Goal: Task Accomplishment & Management: Use online tool/utility

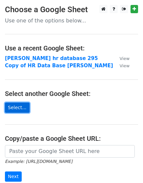
click at [18, 106] on link "Select..." at bounding box center [17, 107] width 25 height 10
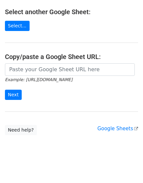
scroll to position [84, 0]
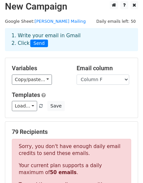
scroll to position [13, 0]
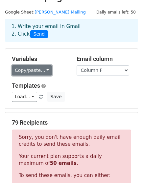
click at [36, 67] on link "Copy/paste..." at bounding box center [32, 70] width 40 height 10
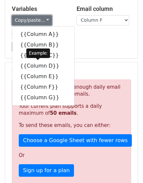
scroll to position [63, 0]
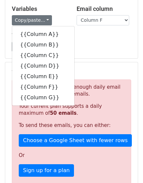
click at [69, 51] on div "Variables Copy/paste... {{Column A}} {{Column B}} {{Column C}} {{Column D}} {{C…" at bounding box center [71, 29] width 133 height 60
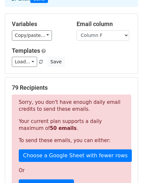
scroll to position [48, 0]
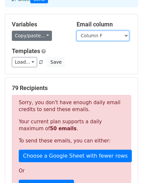
drag, startPoint x: 86, startPoint y: 36, endPoint x: 41, endPoint y: 32, distance: 45.3
click at [41, 32] on div "Variables Copy/paste... {{Column A}} {{Column B}} {{Column C}} {{Column D}} {{C…" at bounding box center [71, 31] width 129 height 20
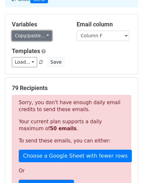
click at [41, 32] on link "Copy/paste..." at bounding box center [32, 36] width 40 height 10
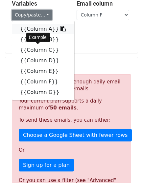
scroll to position [68, 0]
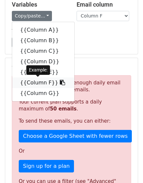
click at [39, 82] on link "{{Column F}}" at bounding box center [43, 82] width 62 height 11
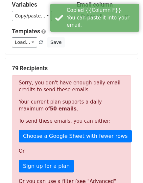
click at [84, 35] on div "Templates Load... No templates saved Save" at bounding box center [71, 38] width 129 height 20
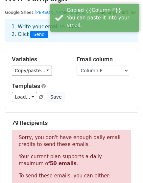
scroll to position [12, 0]
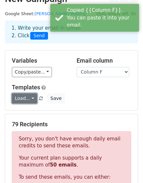
click at [23, 99] on link "Load..." at bounding box center [24, 98] width 25 height 10
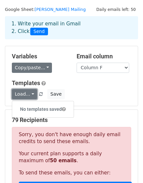
scroll to position [16, 0]
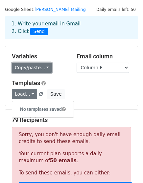
click at [39, 68] on link "Copy/paste..." at bounding box center [32, 68] width 40 height 10
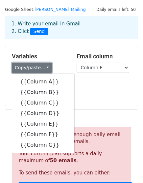
click at [39, 68] on link "Copy/paste..." at bounding box center [32, 68] width 40 height 10
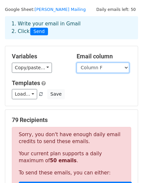
click at [109, 69] on select "Column A Column B Column C Column D Column E Column F Column G" at bounding box center [103, 68] width 53 height 10
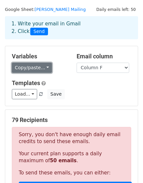
click at [44, 65] on link "Copy/paste..." at bounding box center [32, 68] width 40 height 10
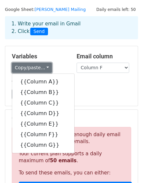
click at [44, 65] on link "Copy/paste..." at bounding box center [32, 68] width 40 height 10
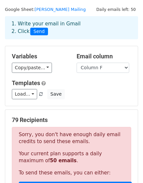
click at [85, 72] on div "Variables Copy/paste... {{Column A}} {{Column B}} {{Column C}} {{Column D}} {{C…" at bounding box center [71, 76] width 133 height 60
click at [87, 69] on select "Column A Column B Column C Column D Column E Column F Column G" at bounding box center [103, 68] width 53 height 10
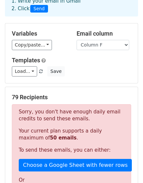
click at [24, 37] on h5 "Variables" at bounding box center [39, 33] width 55 height 7
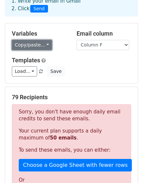
click at [23, 40] on link "Copy/paste..." at bounding box center [32, 45] width 40 height 10
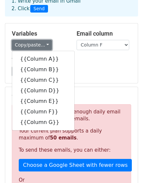
click at [23, 40] on link "Copy/paste..." at bounding box center [32, 45] width 40 height 10
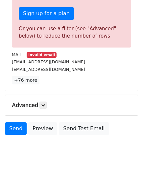
scroll to position [226, 0]
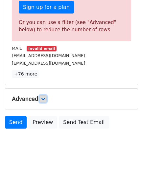
click at [41, 99] on link at bounding box center [43, 98] width 7 height 7
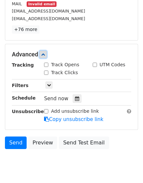
scroll to position [290, 0]
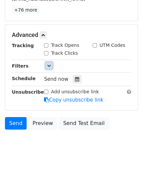
click at [49, 64] on icon at bounding box center [49, 66] width 4 height 4
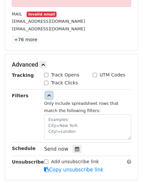
scroll to position [249, 0]
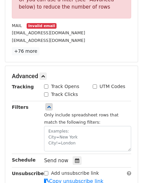
click at [49, 101] on div "Tracking Track Opens UTM Codes Track Clicks Filters Only include spreadsheet ro…" at bounding box center [72, 134] width 120 height 102
click at [49, 105] on icon at bounding box center [49, 107] width 4 height 4
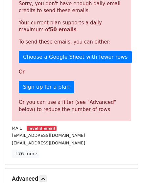
scroll to position [147, 0]
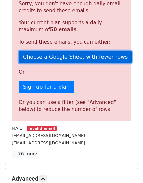
click at [74, 51] on link "Choose a Google Sheet with fewer rows" at bounding box center [75, 57] width 113 height 13
